Goal: Task Accomplishment & Management: Use online tool/utility

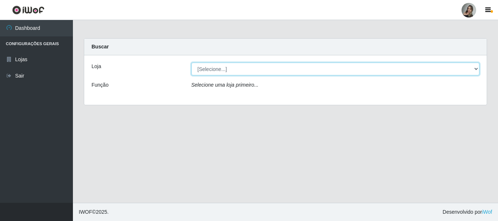
click at [475, 70] on select "[Selecione...] Supermercado Sao Francisco - Amarante" at bounding box center [335, 69] width 288 height 13
select select "383"
click at [191, 63] on select "[Selecione...] Supermercado Sao Francisco - Amarante" at bounding box center [335, 69] width 288 height 13
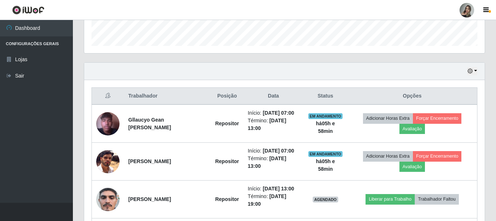
scroll to position [285, 0]
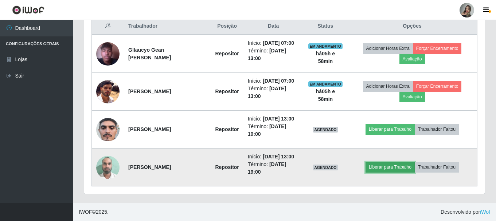
click at [405, 171] on button "Liberar para Trabalho" at bounding box center [390, 167] width 49 height 10
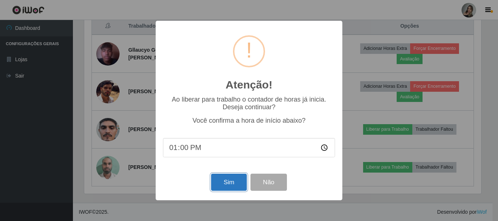
click at [224, 179] on button "Sim" at bounding box center [228, 182] width 35 height 17
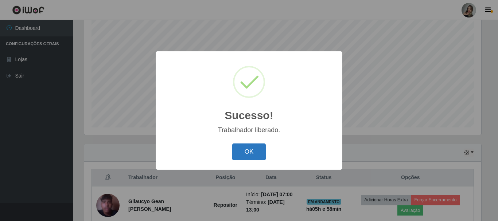
click at [258, 153] on button "OK" at bounding box center [249, 152] width 34 height 17
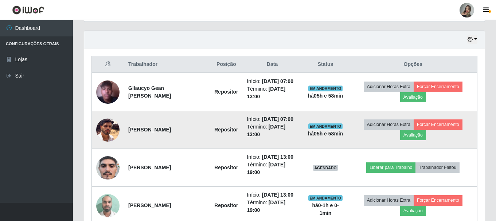
scroll to position [249, 0]
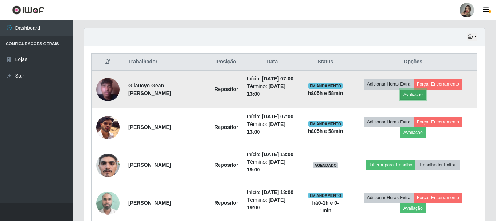
click at [415, 95] on button "Avaliação" at bounding box center [413, 95] width 26 height 10
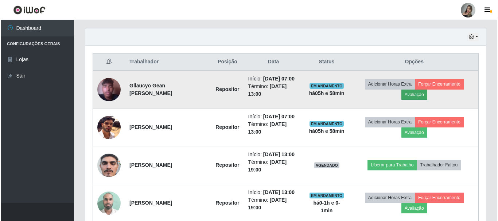
scroll to position [151, 397]
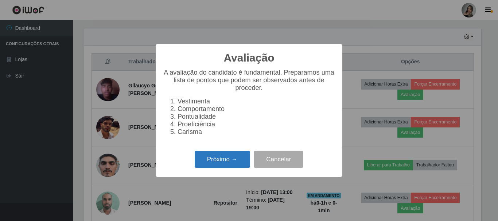
click at [215, 160] on button "Próximo →" at bounding box center [222, 159] width 55 height 17
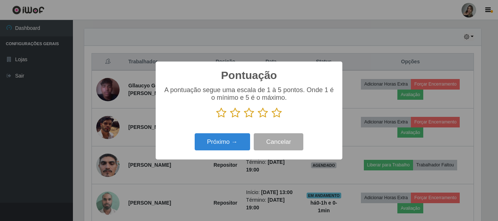
click at [235, 111] on icon at bounding box center [235, 113] width 10 height 11
click at [230, 119] on input "radio" at bounding box center [230, 119] width 0 height 0
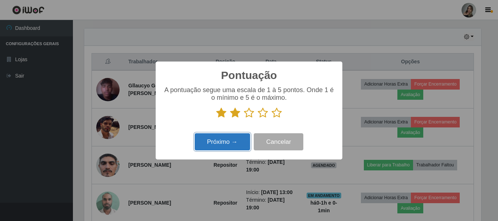
click at [235, 143] on button "Próximo →" at bounding box center [222, 141] width 55 height 17
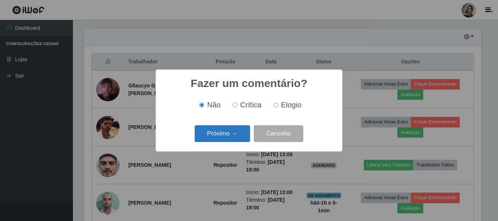
click at [237, 134] on button "Próximo →" at bounding box center [222, 133] width 55 height 17
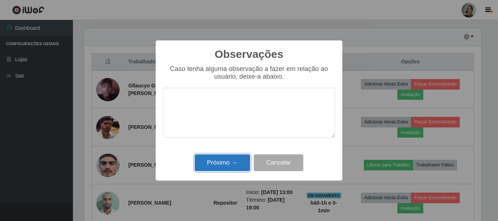
click at [237, 167] on button "Próximo →" at bounding box center [222, 163] width 55 height 17
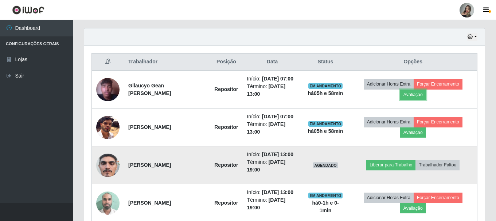
scroll to position [151, 401]
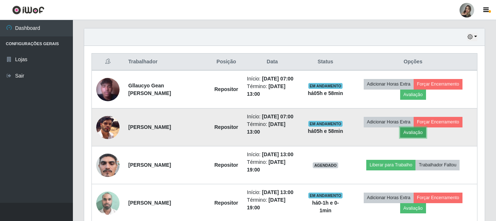
click at [416, 138] on button "Avaliação" at bounding box center [413, 133] width 26 height 10
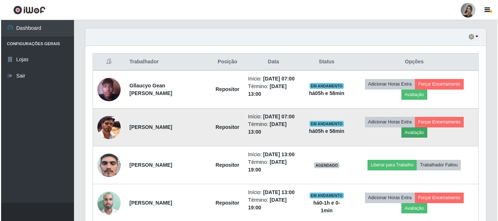
scroll to position [151, 397]
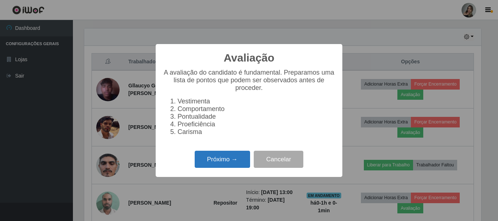
click at [222, 164] on button "Próximo →" at bounding box center [222, 159] width 55 height 17
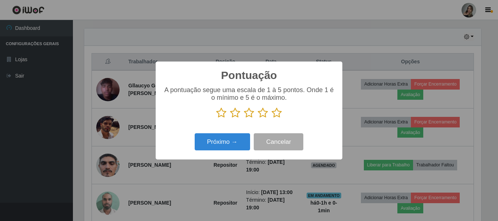
click at [235, 114] on icon at bounding box center [235, 113] width 10 height 11
click at [230, 119] on input "radio" at bounding box center [230, 119] width 0 height 0
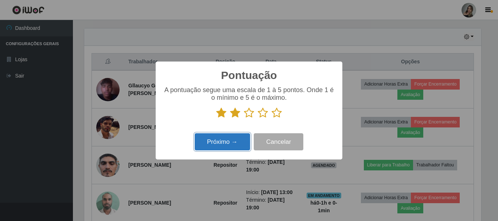
click at [230, 139] on button "Próximo →" at bounding box center [222, 141] width 55 height 17
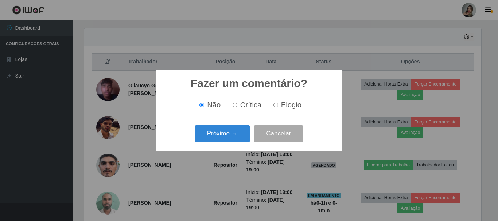
click at [230, 139] on button "Próximo →" at bounding box center [222, 133] width 55 height 17
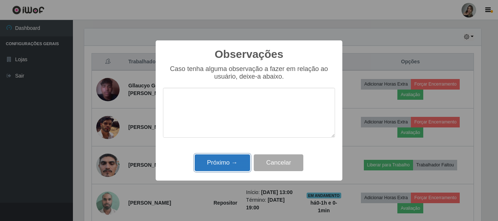
click at [225, 166] on button "Próximo →" at bounding box center [222, 163] width 55 height 17
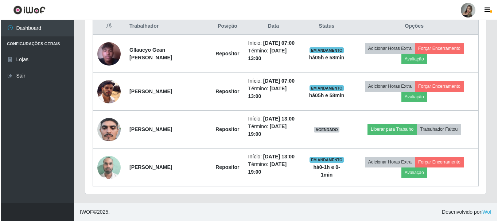
scroll to position [285, 0]
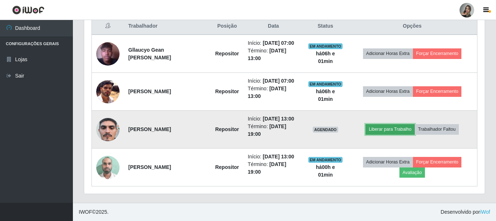
click at [398, 129] on button "Liberar para Trabalho" at bounding box center [390, 129] width 49 height 10
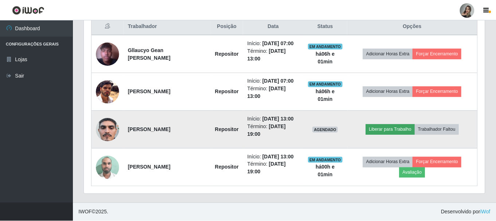
scroll to position [151, 397]
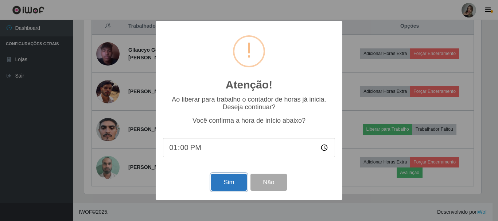
click at [226, 184] on button "Sim" at bounding box center [228, 182] width 35 height 17
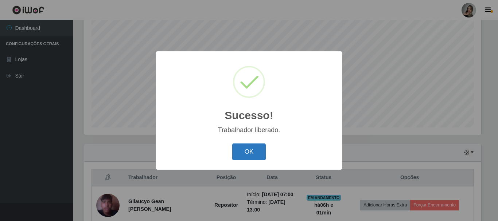
click at [247, 158] on button "OK" at bounding box center [249, 152] width 34 height 17
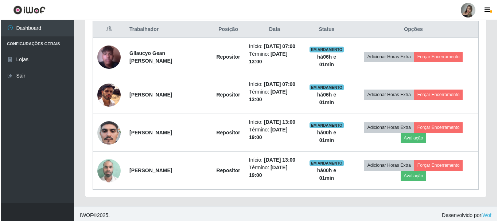
scroll to position [285, 0]
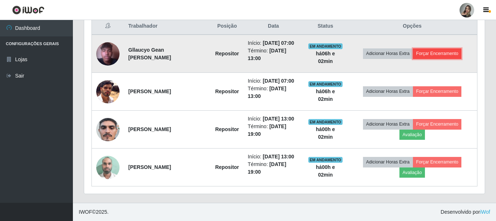
click at [442, 57] on button "Forçar Encerramento" at bounding box center [437, 54] width 49 height 10
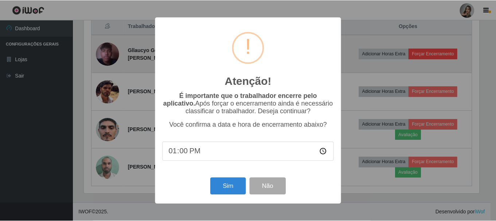
scroll to position [151, 397]
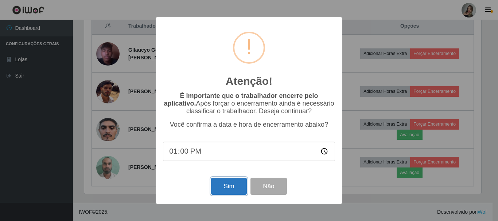
click at [239, 192] on button "Sim" at bounding box center [228, 186] width 35 height 17
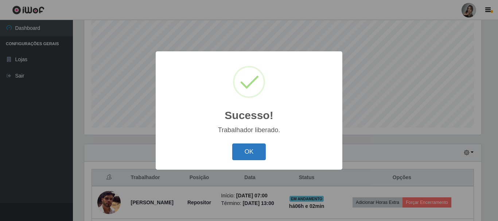
click at [237, 153] on button "OK" at bounding box center [249, 152] width 34 height 17
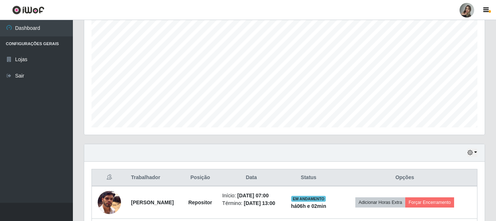
scroll to position [0, 0]
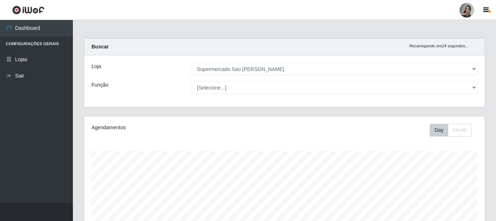
drag, startPoint x: 495, startPoint y: 84, endPoint x: 495, endPoint y: 114, distance: 29.9
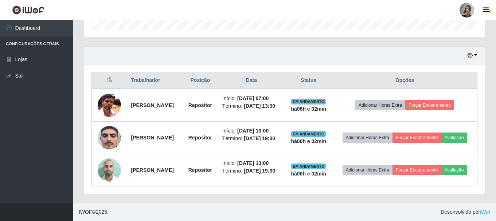
scroll to position [237, 0]
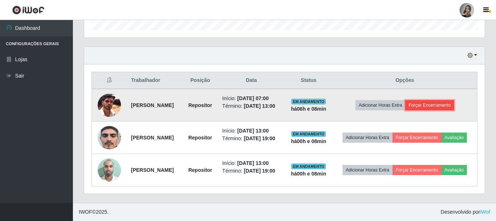
click at [435, 101] on button "Forçar Encerramento" at bounding box center [430, 105] width 49 height 10
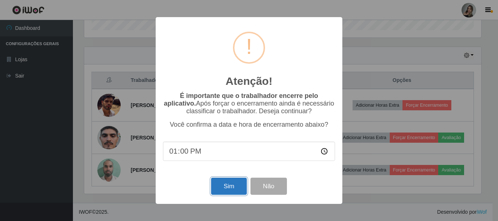
click at [233, 190] on button "Sim" at bounding box center [228, 186] width 35 height 17
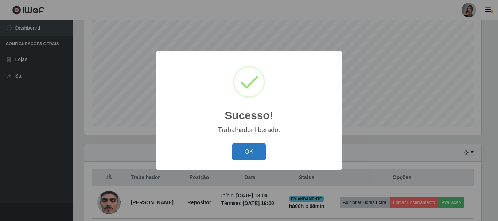
click at [245, 151] on button "OK" at bounding box center [249, 152] width 34 height 17
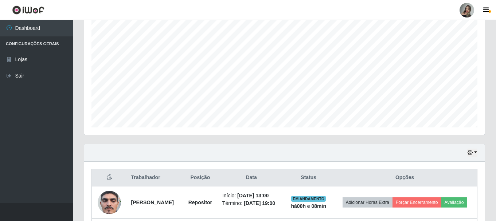
scroll to position [209, 0]
